Goal: Navigation & Orientation: Find specific page/section

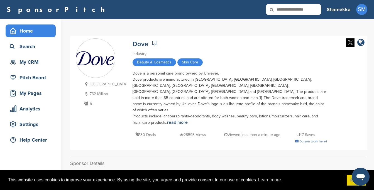
click at [26, 27] on div "Home" at bounding box center [31, 31] width 47 height 10
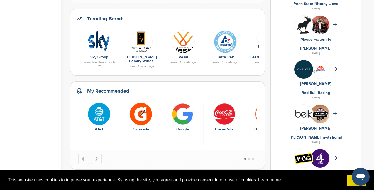
scroll to position [309, 0]
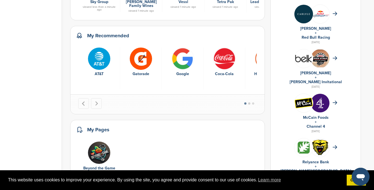
click at [249, 102] on button "Go to page 2" at bounding box center [249, 103] width 2 height 2
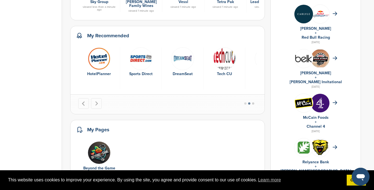
click at [254, 102] on button "Go to page 3" at bounding box center [253, 103] width 2 height 2
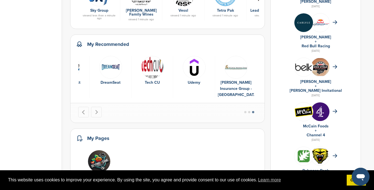
scroll to position [257, 0]
